Goal: Transaction & Acquisition: Purchase product/service

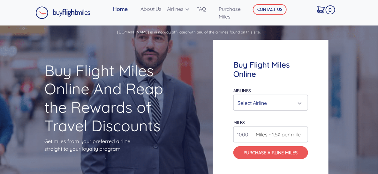
click at [275, 107] on div "Select Airline" at bounding box center [268, 103] width 63 height 12
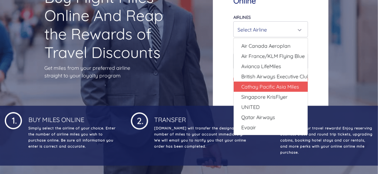
scroll to position [64, 0]
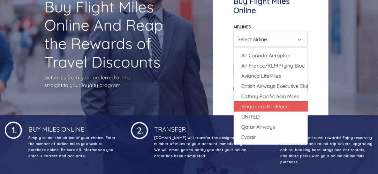
click at [263, 109] on span "Singapore KrisFlyer" at bounding box center [264, 107] width 46 height 8
select select "Singapore KrisFlyer"
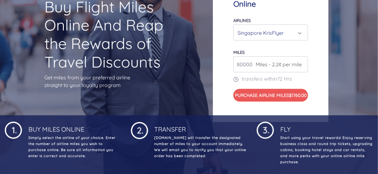
click at [256, 66] on input "80000" at bounding box center [270, 64] width 75 height 16
click at [302, 59] on input "81000" at bounding box center [270, 64] width 75 height 16
click at [302, 59] on input "82000" at bounding box center [270, 64] width 75 height 16
click at [302, 59] on input "83000" at bounding box center [270, 64] width 75 height 16
click at [302, 59] on input "84000" at bounding box center [270, 64] width 75 height 16
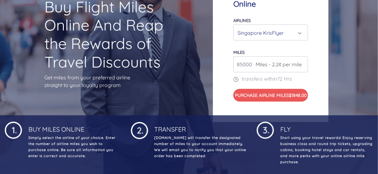
click at [302, 59] on input "85000" at bounding box center [270, 64] width 75 height 16
click at [302, 59] on input "86000" at bounding box center [270, 64] width 75 height 16
click at [302, 59] on input "87000" at bounding box center [270, 64] width 75 height 16
click at [302, 59] on input "88000" at bounding box center [270, 64] width 75 height 16
type input "89000"
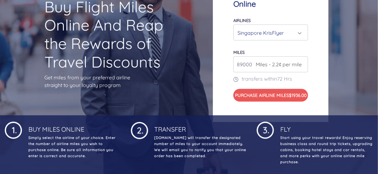
click at [302, 59] on input "89000" at bounding box center [270, 64] width 75 height 16
type input "207000"
click at [327, 71] on div "Buy Flight Miles Online Airlines Air Canada Aeroplan Air France/KLM Flying Blue…" at bounding box center [271, 46] width 116 height 153
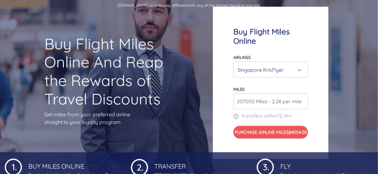
scroll to position [0, 0]
